Goal: Transaction & Acquisition: Book appointment/travel/reservation

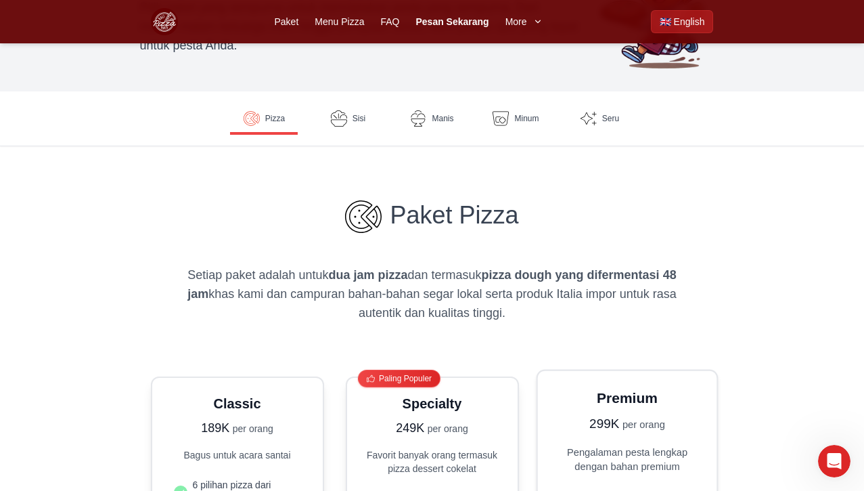
scroll to position [148, 0]
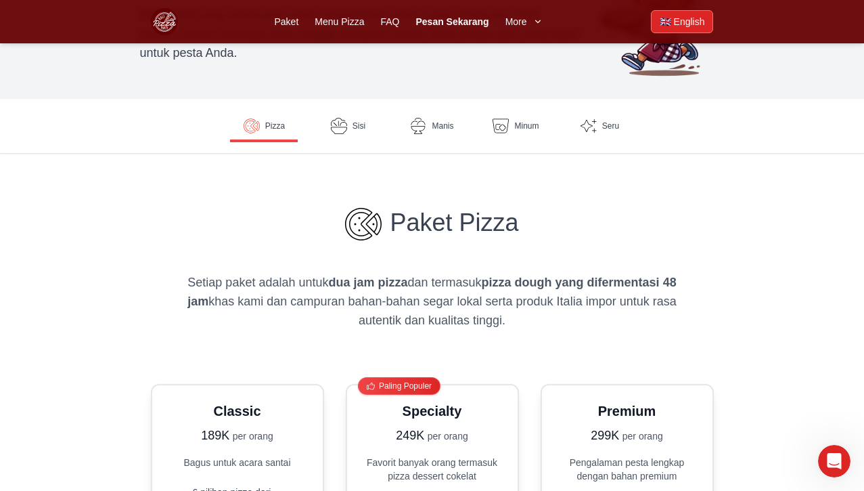
click at [682, 22] on span "English" at bounding box center [689, 22] width 31 height 14
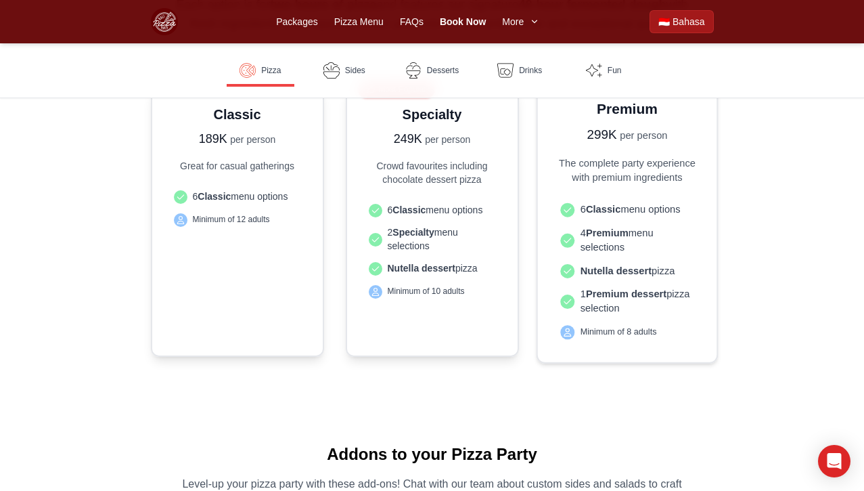
scroll to position [429, 0]
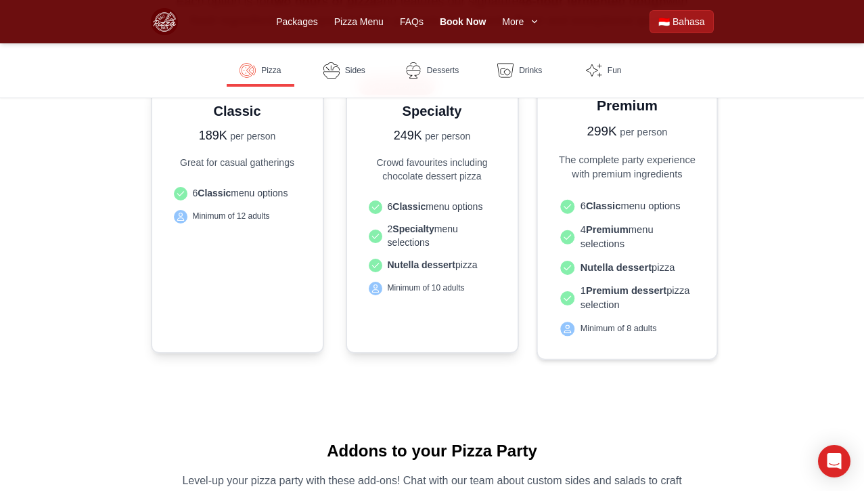
click at [617, 181] on p "The complete party experience with premium ingredients" at bounding box center [626, 166] width 145 height 28
click at [612, 144] on div "Premium 299K per person The complete party experience with premium ingredients …" at bounding box center [626, 218] width 145 height 246
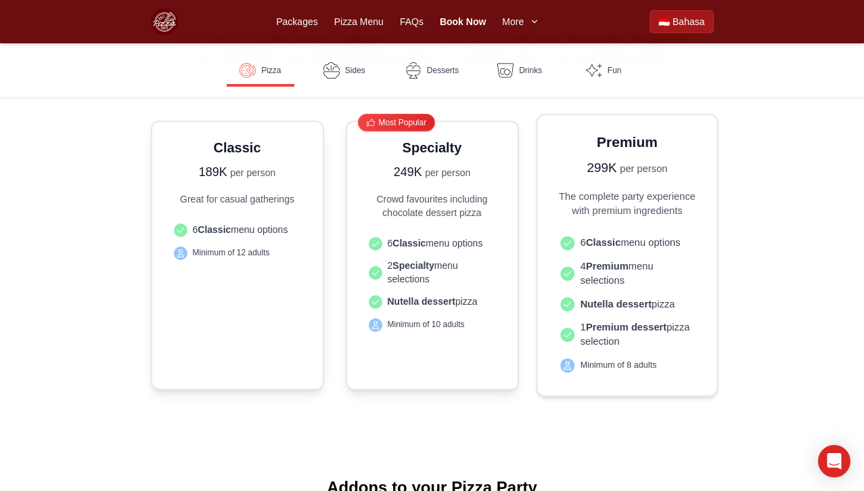
scroll to position [391, 0]
click at [622, 141] on h3 "Premium" at bounding box center [626, 143] width 145 height 20
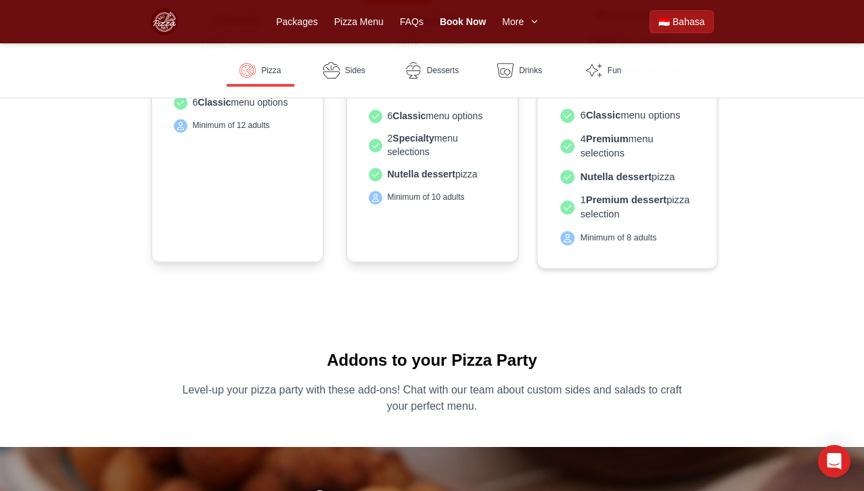
scroll to position [527, 0]
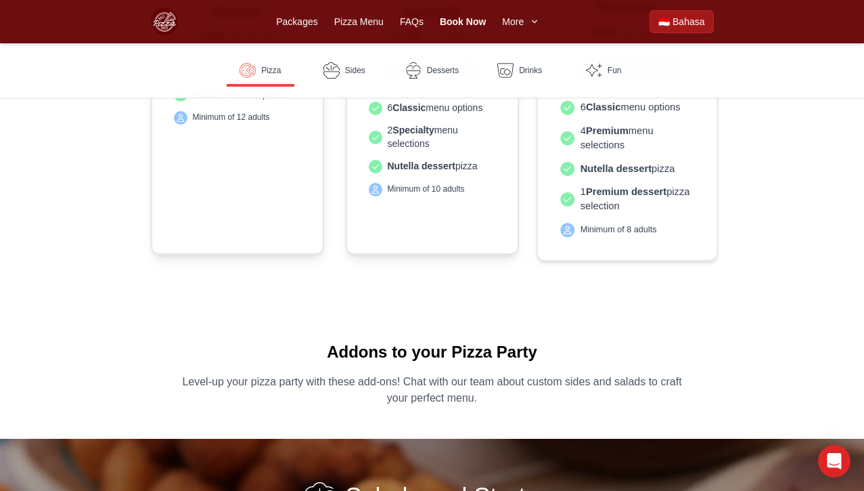
click at [635, 229] on span "Minimum of 8 adults" at bounding box center [618, 229] width 76 height 12
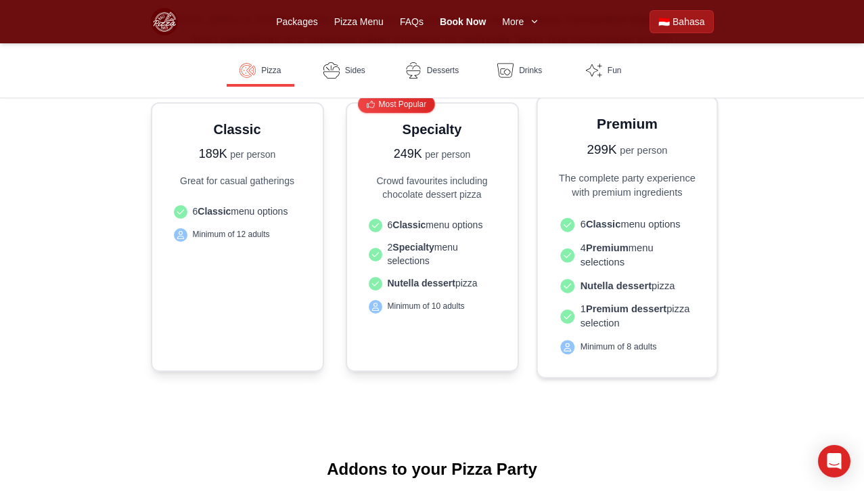
scroll to position [391, 0]
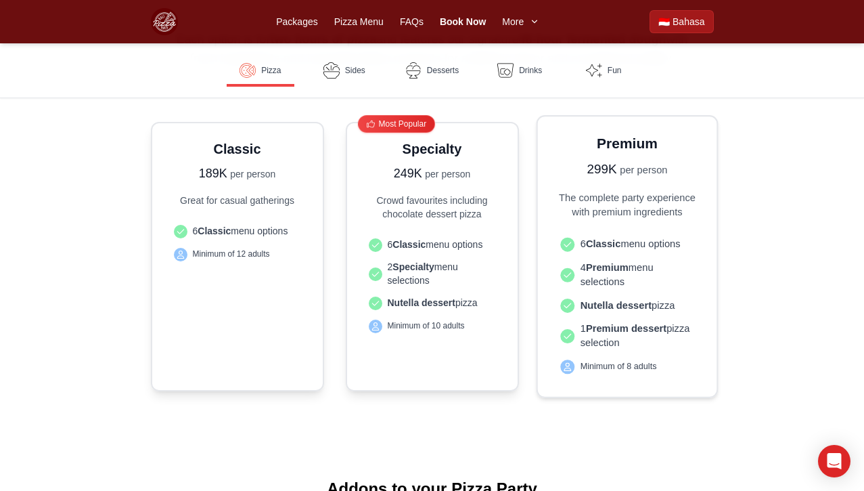
click at [643, 178] on p "299K per person" at bounding box center [626, 169] width 145 height 20
click at [595, 184] on div "Premium 299K per person The complete party experience with premium ingredients …" at bounding box center [626, 256] width 145 height 246
click at [600, 158] on div "Premium 299K per person" at bounding box center [626, 155] width 145 height 45
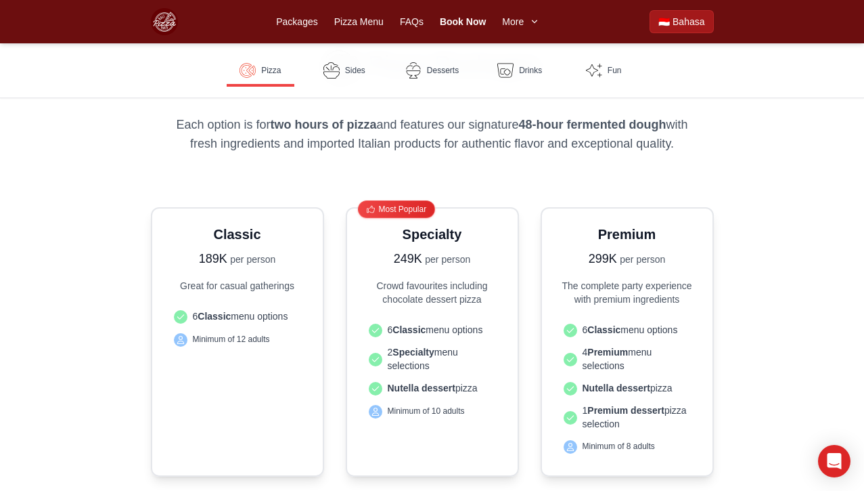
scroll to position [304, 0]
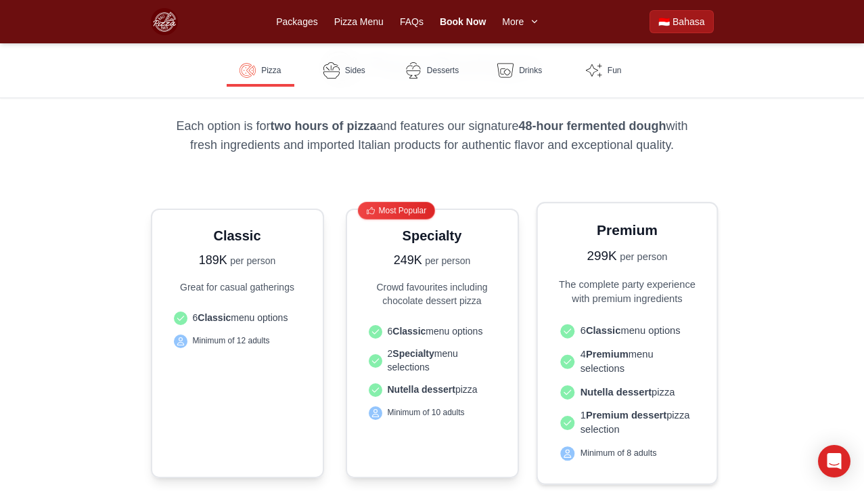
click at [640, 237] on h3 "Premium" at bounding box center [626, 230] width 145 height 20
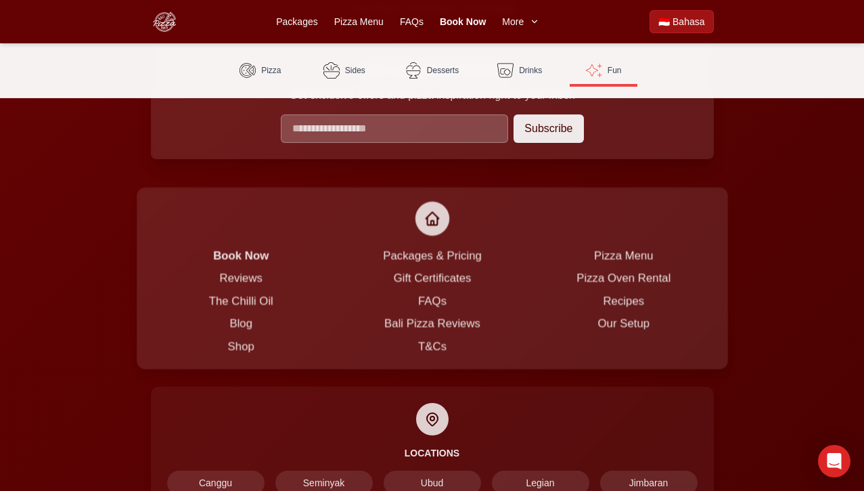
scroll to position [3486, 0]
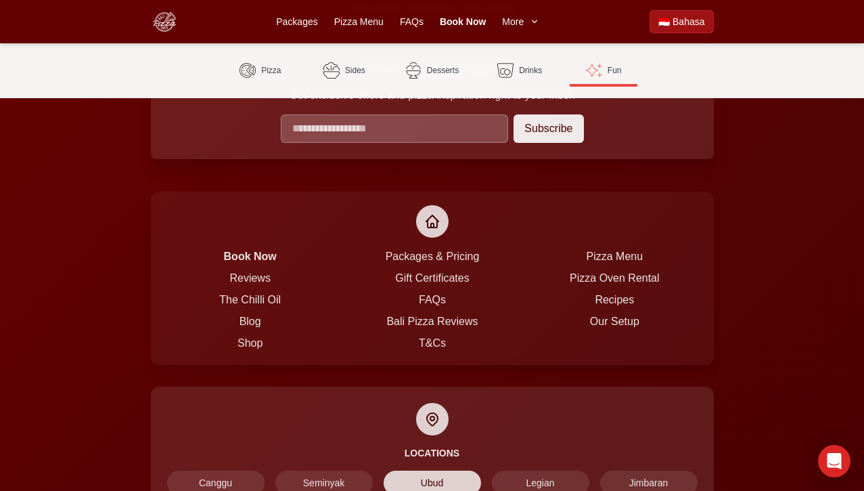
click at [433, 470] on span "Ubud" at bounding box center [432, 482] width 97 height 24
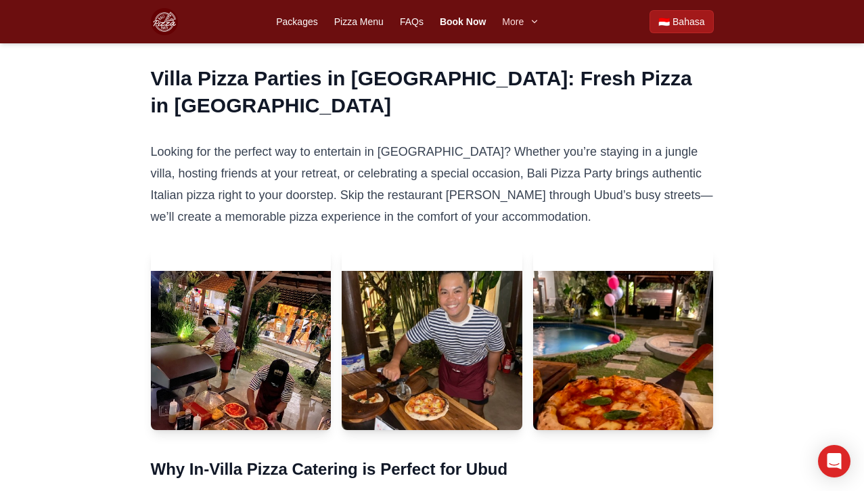
click at [521, 26] on span "More" at bounding box center [513, 22] width 22 height 14
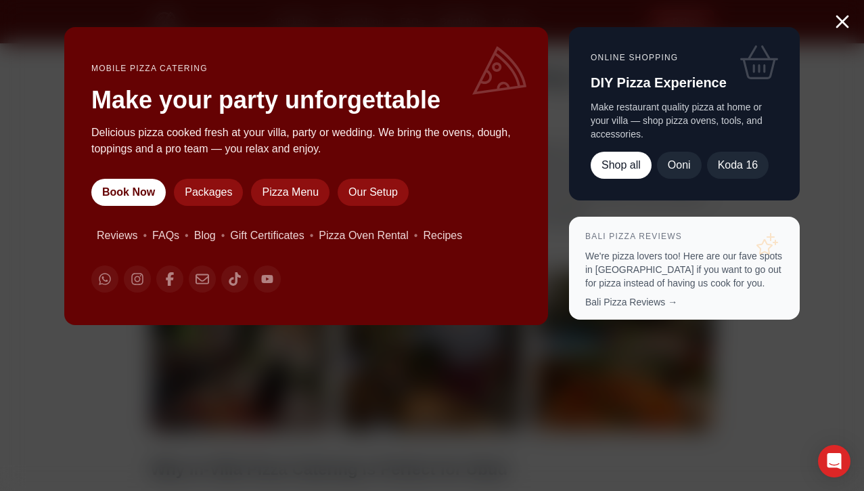
click at [557, 50] on div "Mobile Pizza Catering Make your party unforgettable Delicious pizza cooked fres…" at bounding box center [432, 176] width 737 height 298
click at [305, 198] on link "Pizza Menu" at bounding box center [290, 192] width 79 height 27
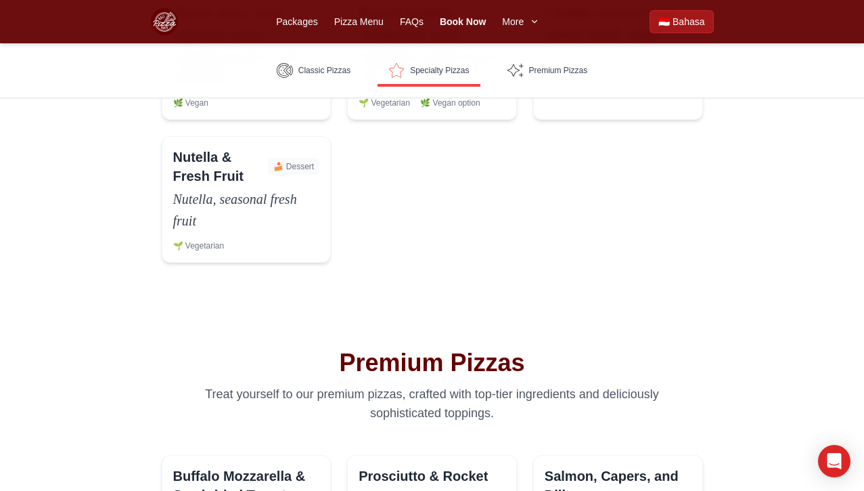
scroll to position [1149, 0]
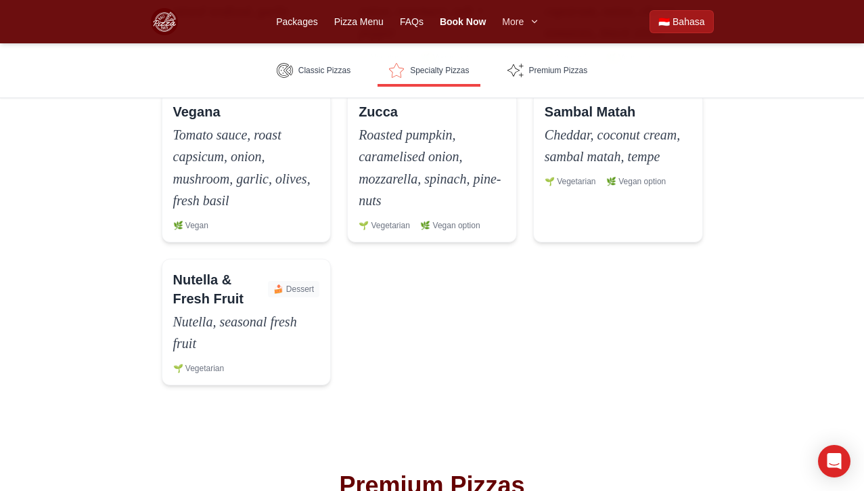
click at [523, 25] on span "More" at bounding box center [513, 22] width 22 height 14
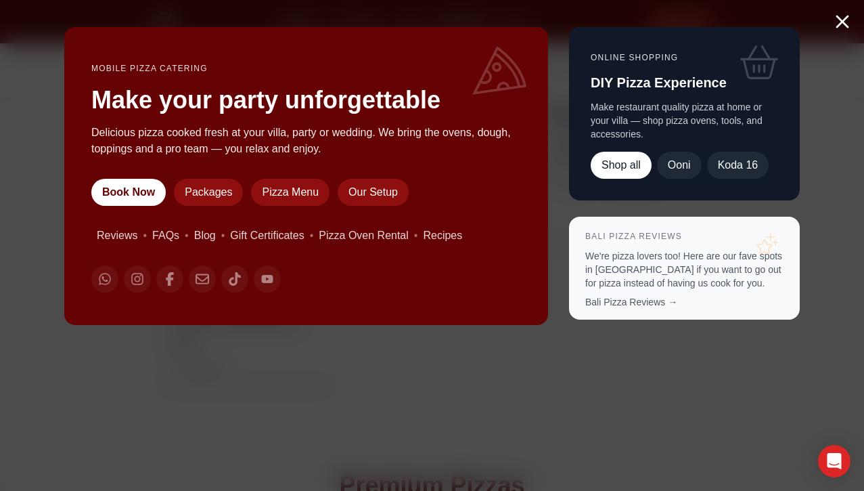
click at [570, 19] on div "Mobile Pizza Catering Make your party unforgettable Delicious pizza cooked fres…" at bounding box center [433, 176] width 780 height 352
